Goal: Check status

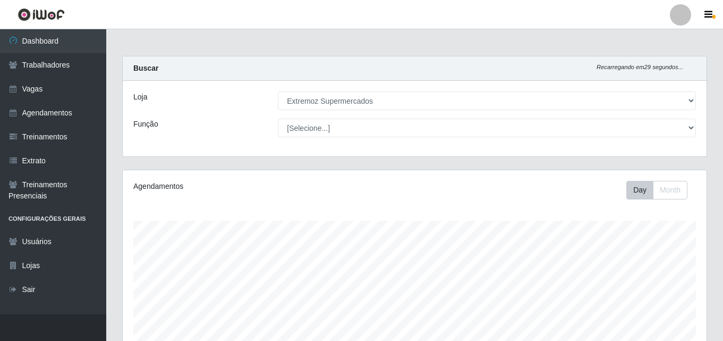
select select "519"
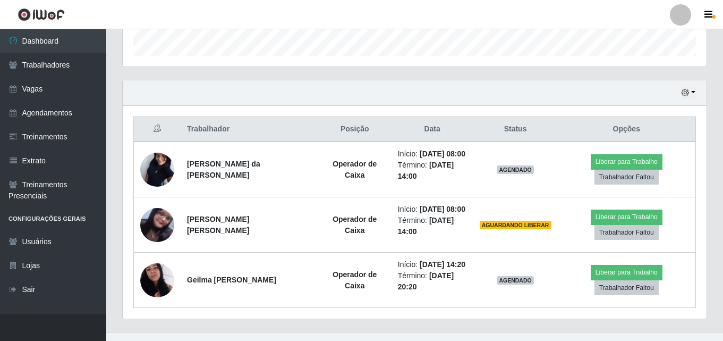
scroll to position [335, 0]
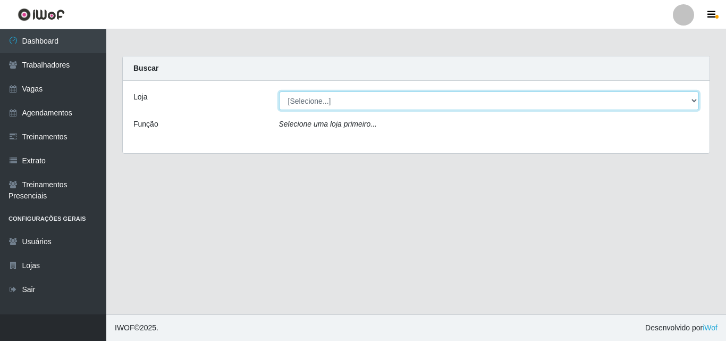
click at [358, 104] on select "[Selecione...] Extremoz Supermercados" at bounding box center [489, 100] width 420 height 19
select select "519"
click at [279, 91] on select "[Selecione...] Extremoz Supermercados" at bounding box center [489, 100] width 420 height 19
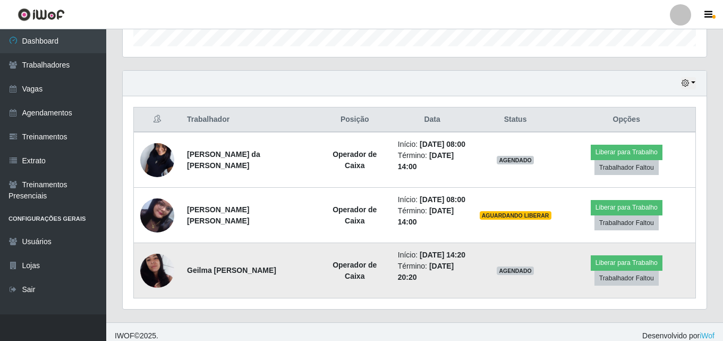
scroll to position [342, 0]
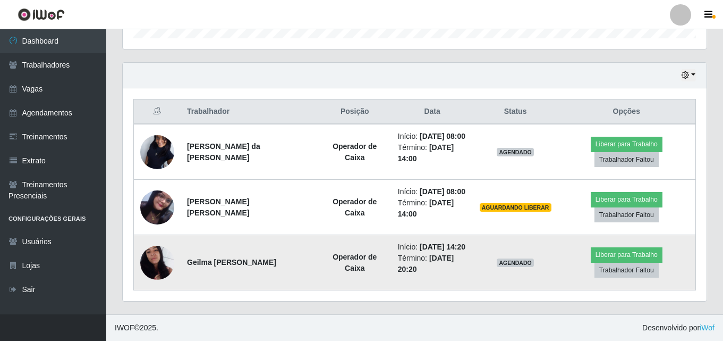
click at [149, 267] on img at bounding box center [157, 262] width 34 height 61
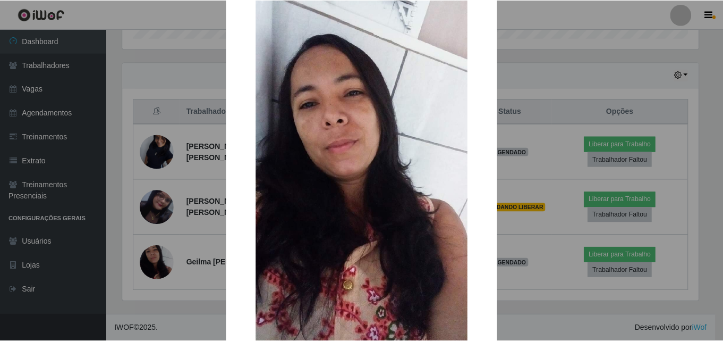
scroll to position [106, 0]
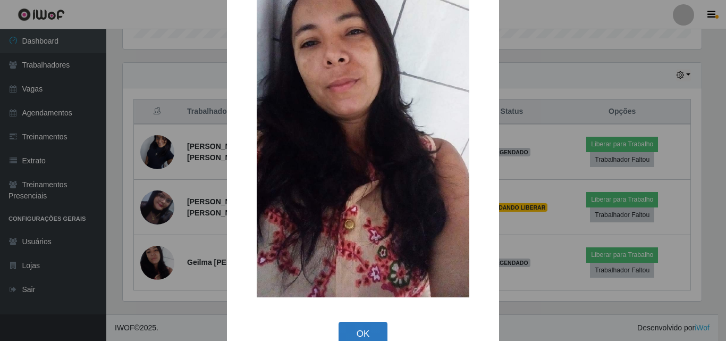
click at [354, 330] on button "OK" at bounding box center [363, 334] width 49 height 25
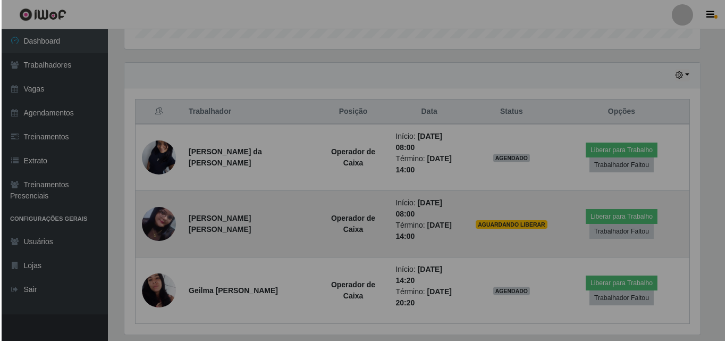
scroll to position [221, 584]
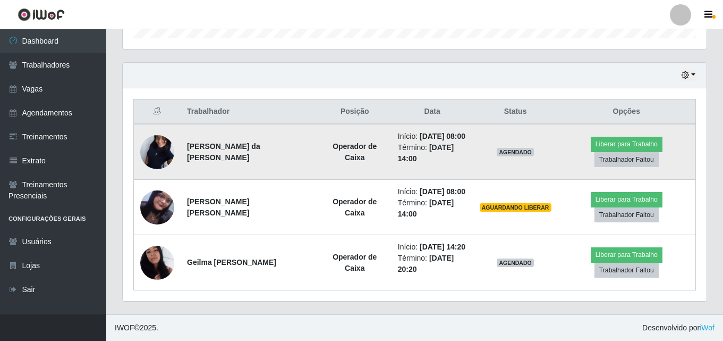
click at [150, 162] on img at bounding box center [157, 151] width 34 height 75
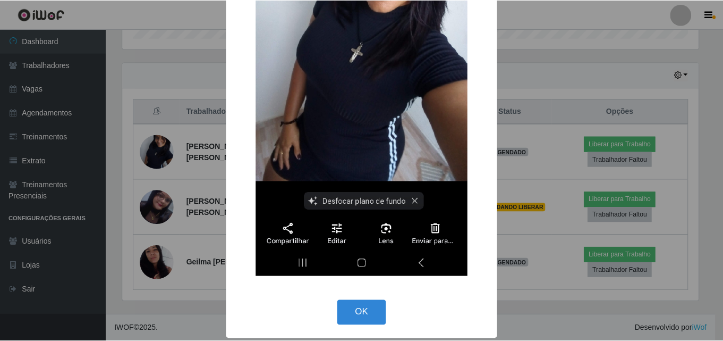
scroll to position [225, 0]
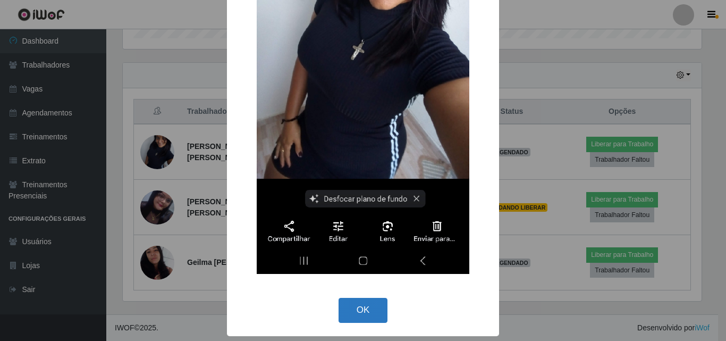
click at [347, 306] on button "OK" at bounding box center [363, 310] width 49 height 25
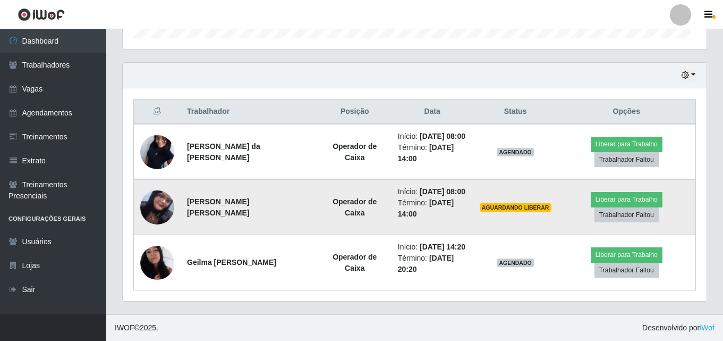
scroll to position [221, 584]
click at [149, 212] on img at bounding box center [157, 207] width 34 height 61
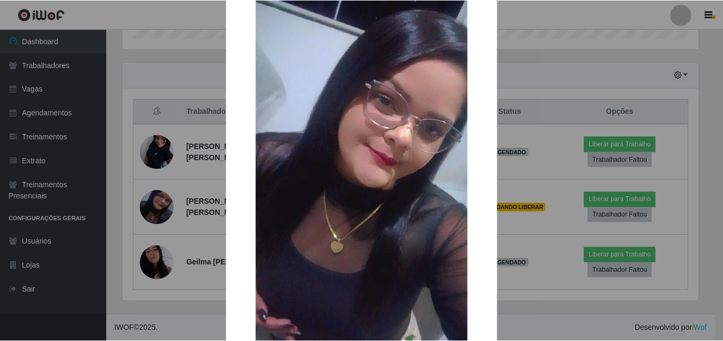
scroll to position [130, 0]
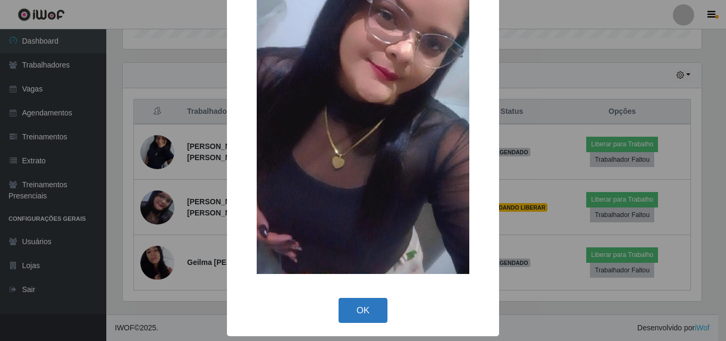
click at [366, 302] on button "OK" at bounding box center [363, 310] width 49 height 25
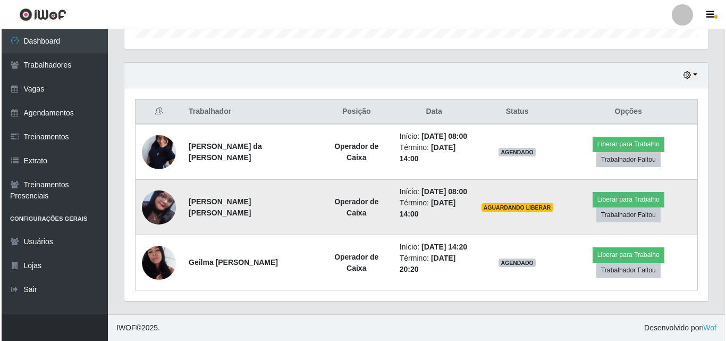
scroll to position [221, 584]
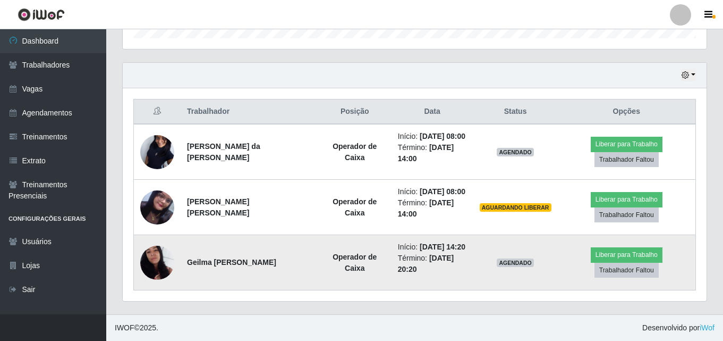
click at [150, 262] on img at bounding box center [157, 262] width 34 height 61
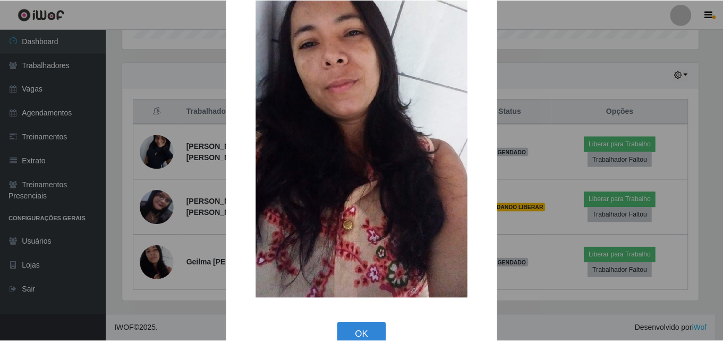
scroll to position [106, 0]
drag, startPoint x: 348, startPoint y: 332, endPoint x: 353, endPoint y: 334, distance: 5.9
click at [352, 334] on button "OK" at bounding box center [363, 334] width 49 height 25
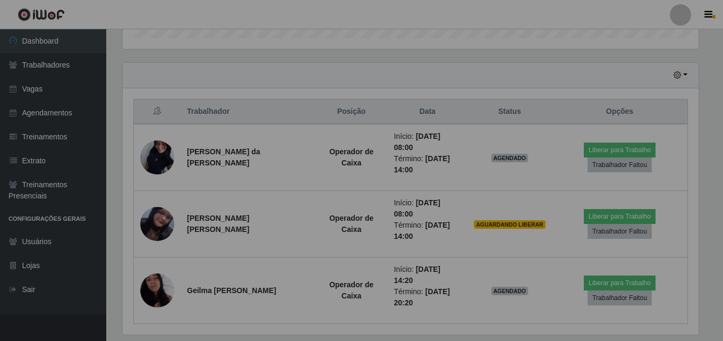
scroll to position [221, 584]
